Goal: Feedback & Contribution: Leave review/rating

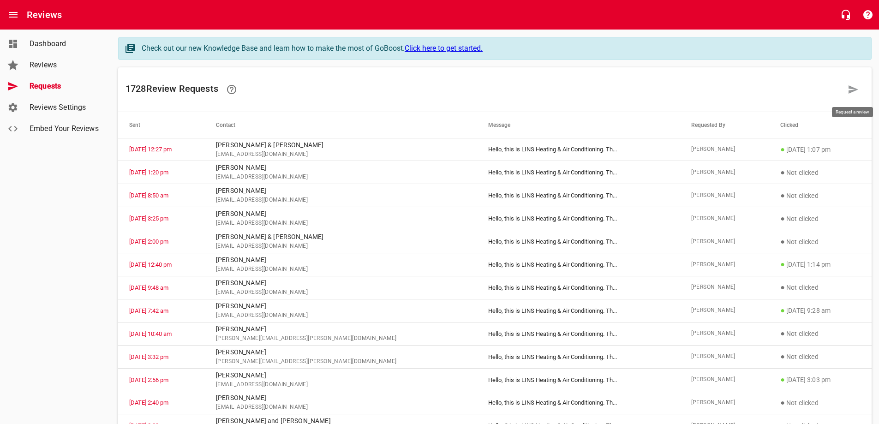
click at [846, 89] on link at bounding box center [853, 89] width 22 height 22
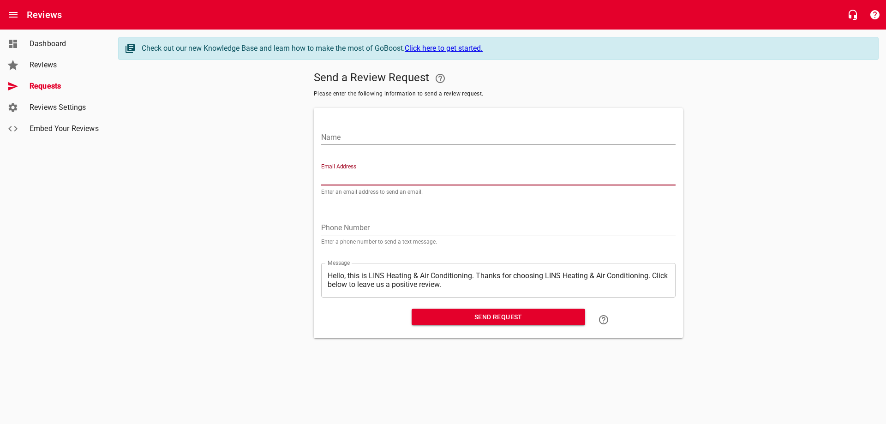
paste input "[EMAIL_ADDRESS][DOMAIN_NAME]"
type input "[EMAIL_ADDRESS][DOMAIN_NAME]"
click at [392, 135] on input "Name" at bounding box center [498, 137] width 354 height 15
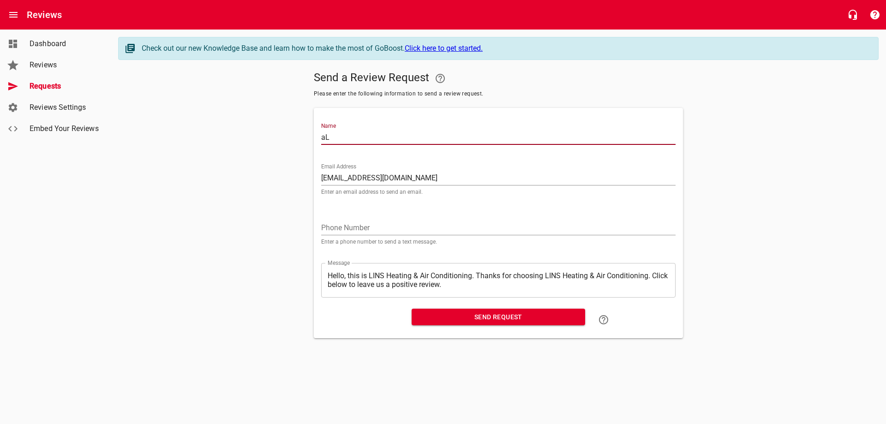
type input "a"
type input "[PERSON_NAME]"
click at [491, 315] on span "Send Request" at bounding box center [498, 317] width 159 height 12
